Goal: Task Accomplishment & Management: Manage account settings

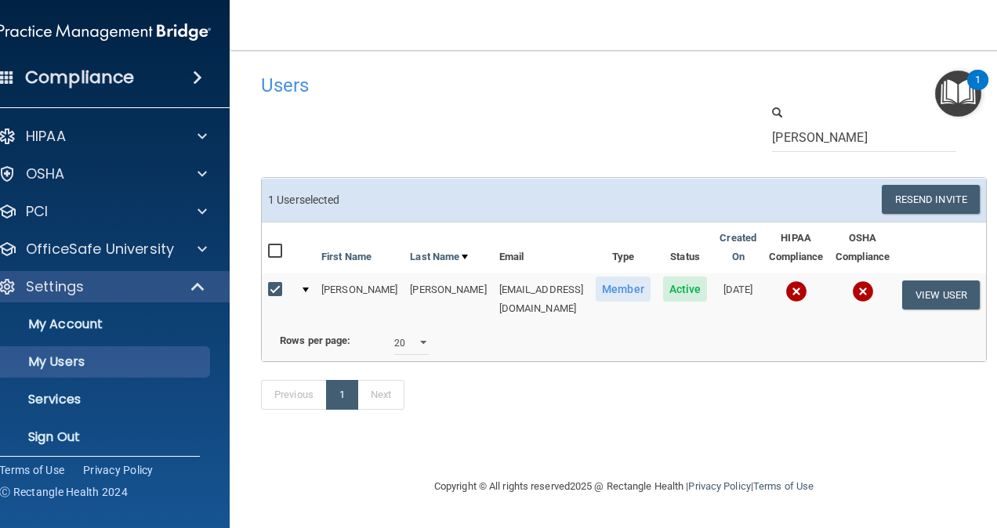
select select "20"
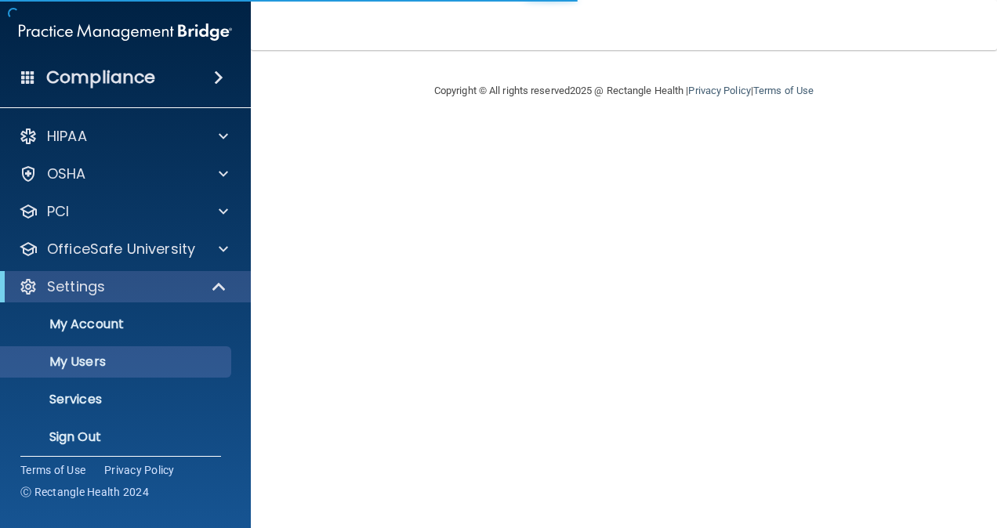
select select "20"
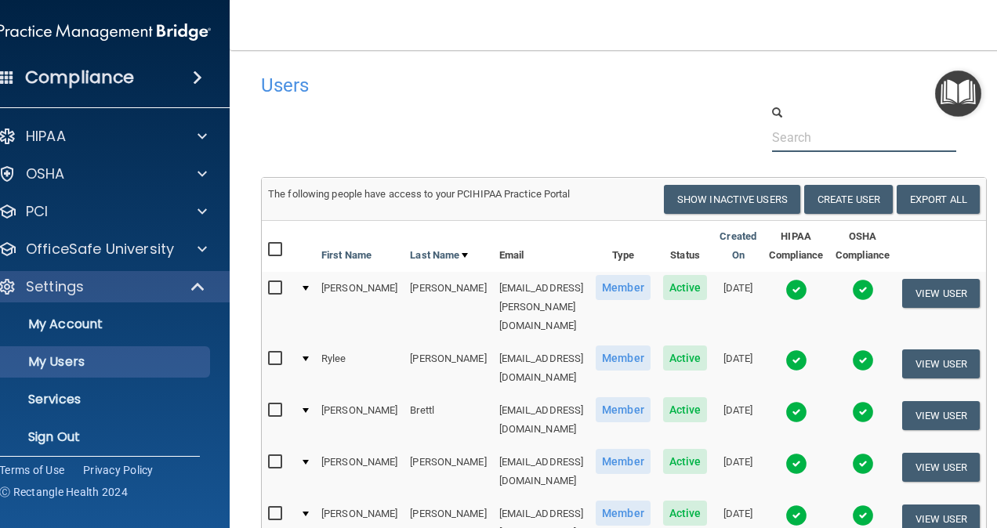
click at [862, 132] on input "text" at bounding box center [864, 137] width 184 height 29
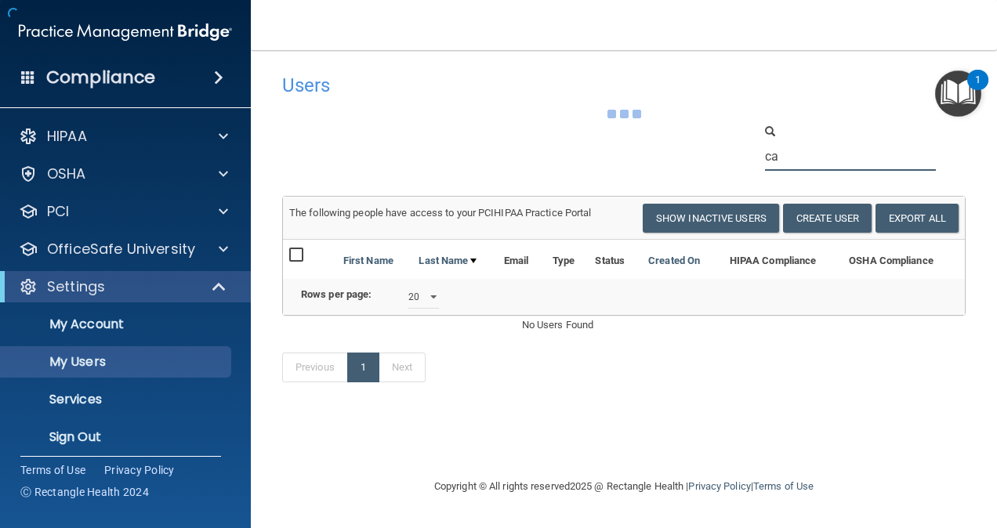
type input "c"
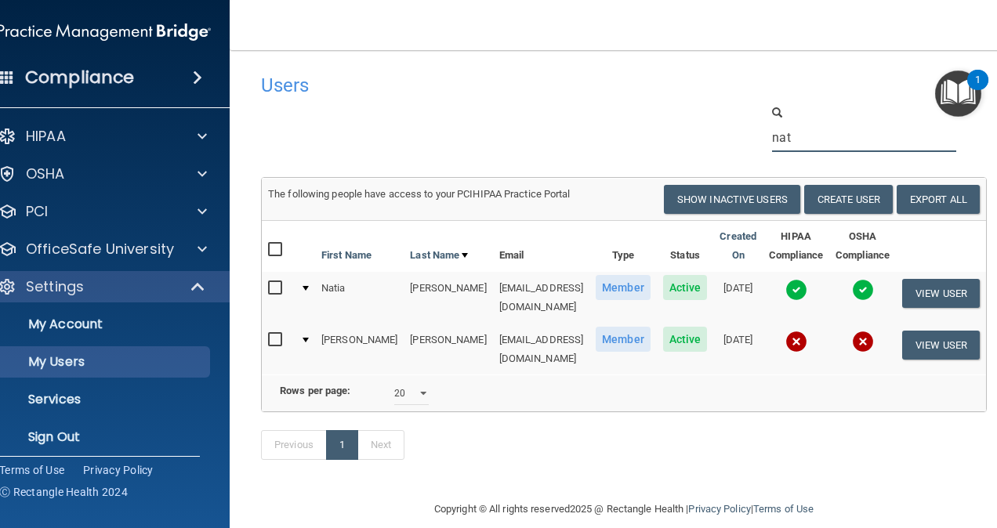
type input "nat"
click at [284, 282] on input "checkbox" at bounding box center [277, 288] width 18 height 13
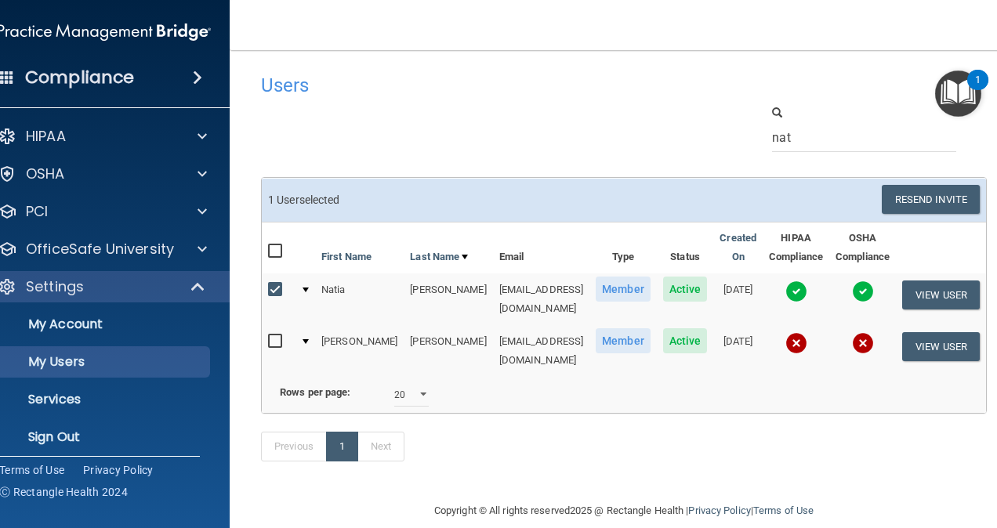
click at [279, 290] on input "checkbox" at bounding box center [277, 290] width 18 height 13
checkbox input "false"
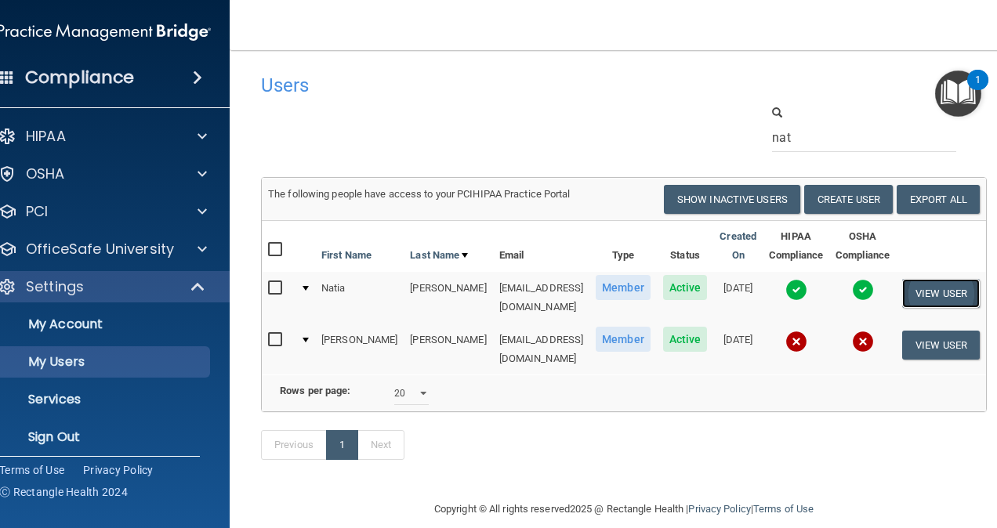
click at [902, 296] on button "View User" at bounding box center [941, 293] width 78 height 29
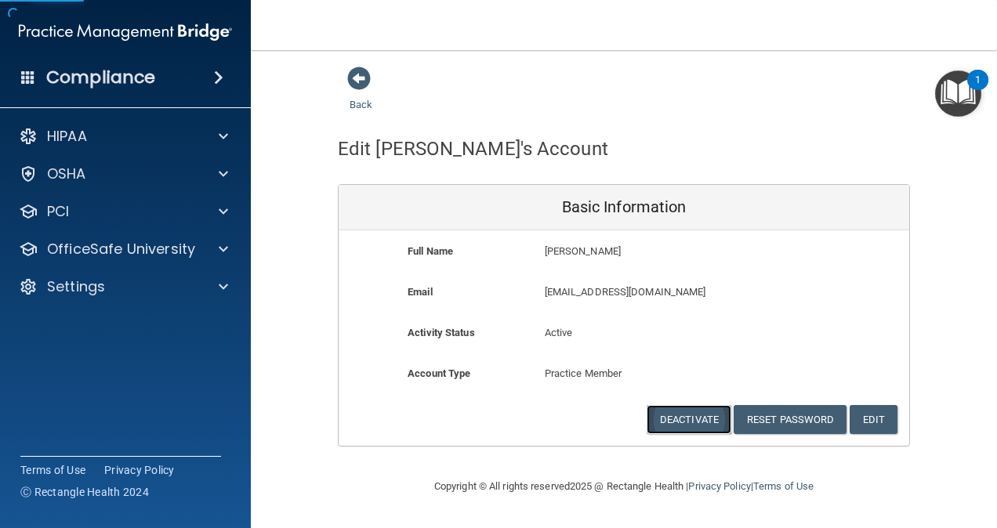
click at [697, 411] on button "Deactivate" at bounding box center [688, 419] width 85 height 29
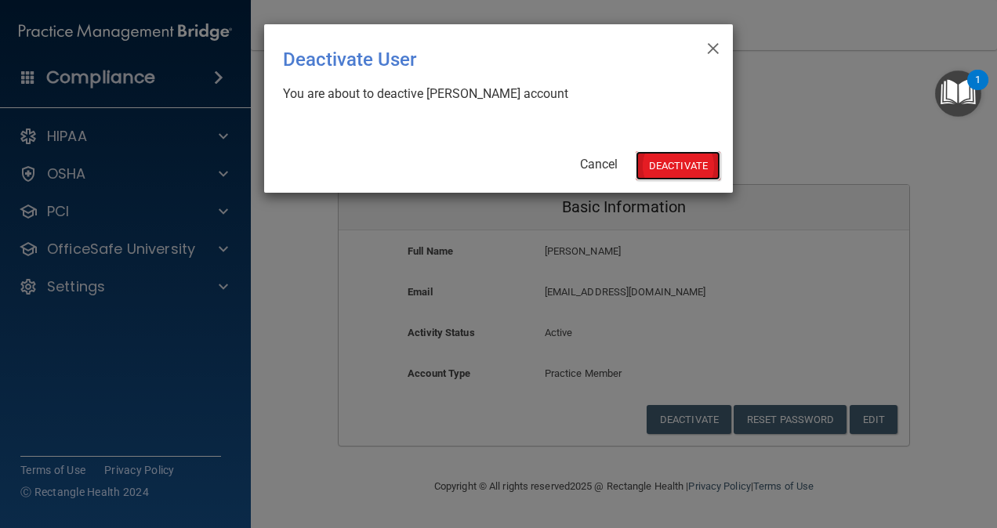
click at [664, 157] on button "Deactivate" at bounding box center [677, 165] width 85 height 29
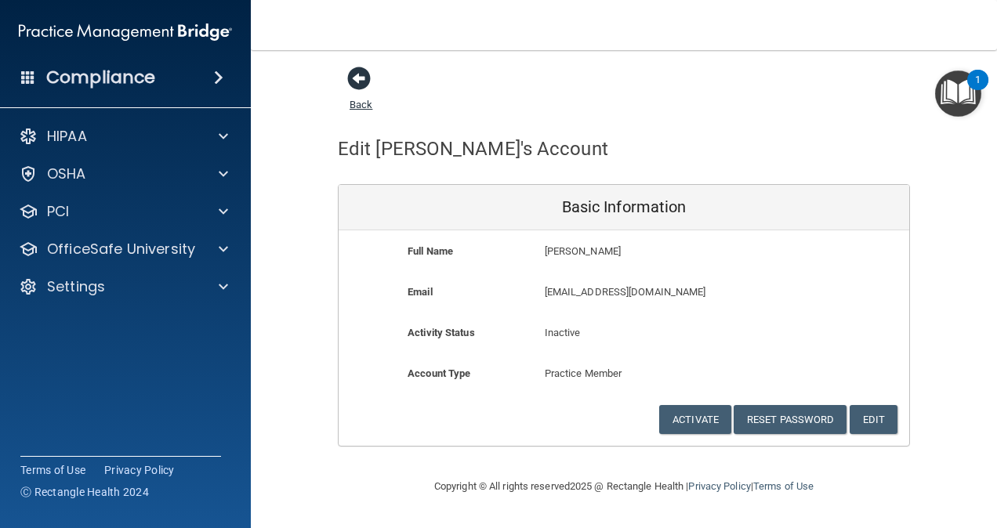
click at [349, 86] on span at bounding box center [359, 79] width 24 height 24
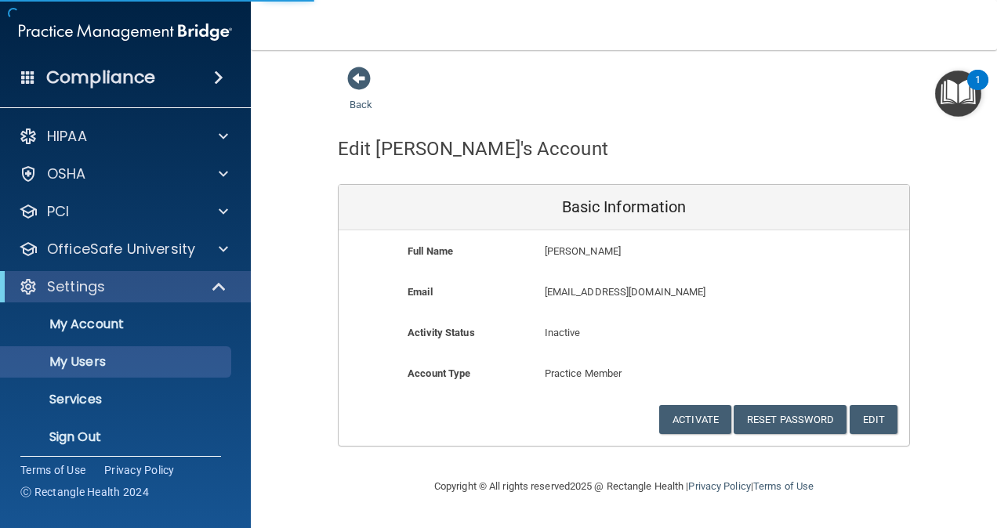
select select "20"
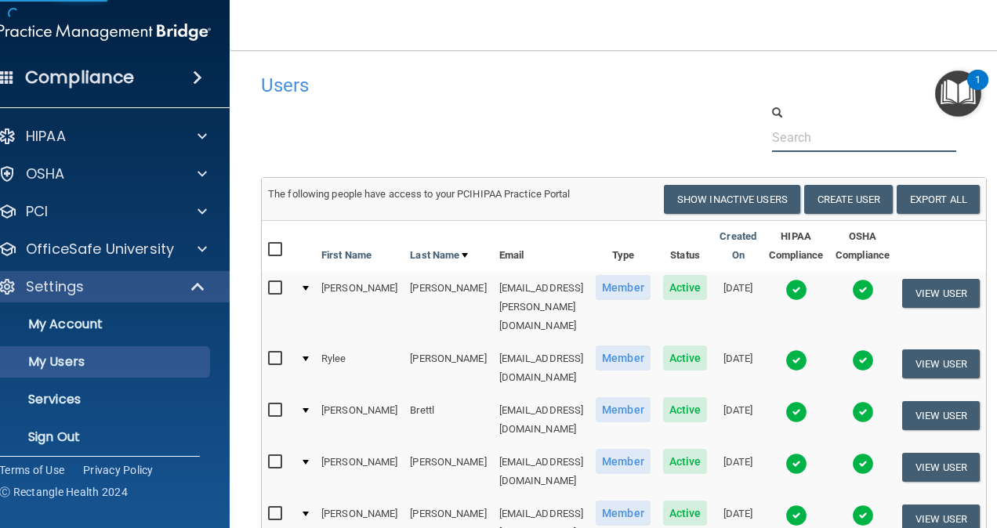
click at [808, 135] on input "text" at bounding box center [864, 137] width 184 height 29
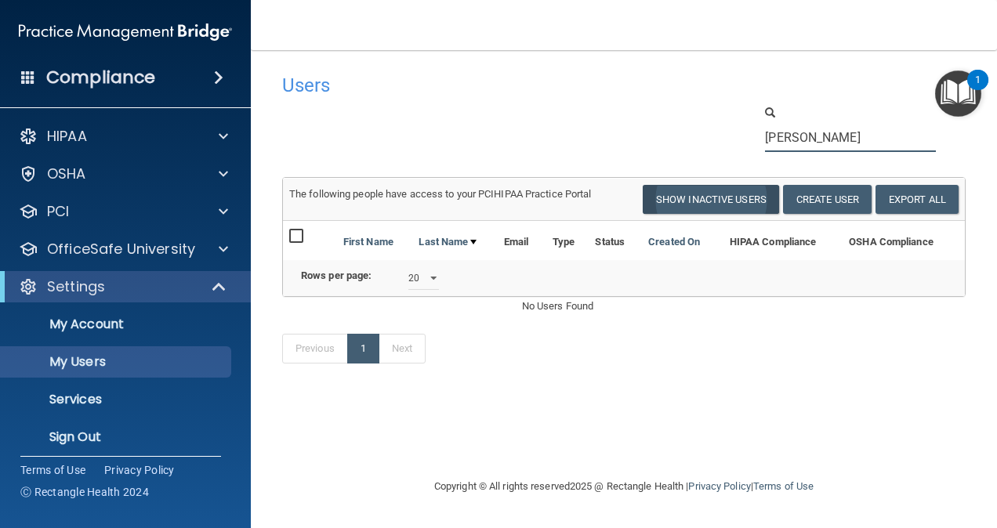
type input "[PERSON_NAME]"
click at [760, 188] on button "Show Inactive Users" at bounding box center [711, 199] width 136 height 29
select select "20"
click at [697, 201] on button "Show Inactive Users" at bounding box center [711, 199] width 136 height 29
select select "20"
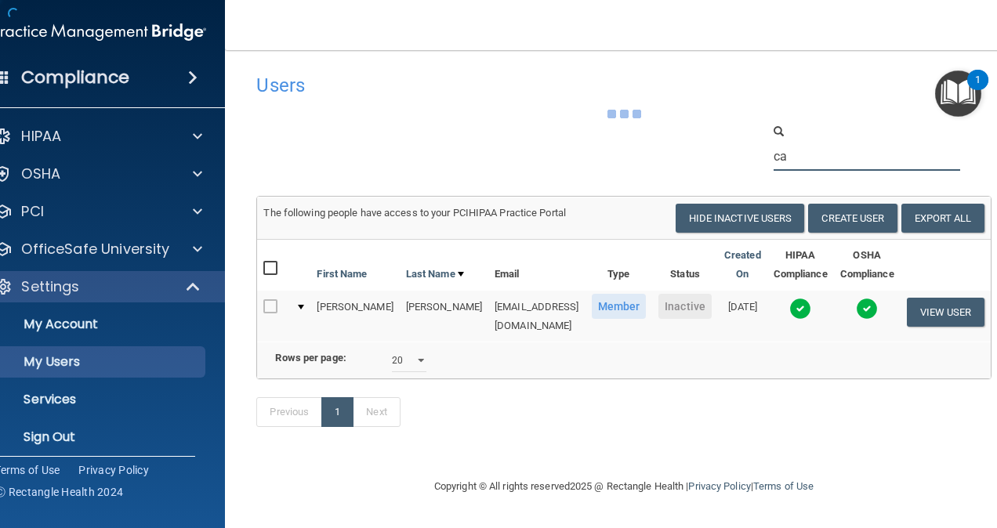
type input "c"
